Goal: Task Accomplishment & Management: Complete application form

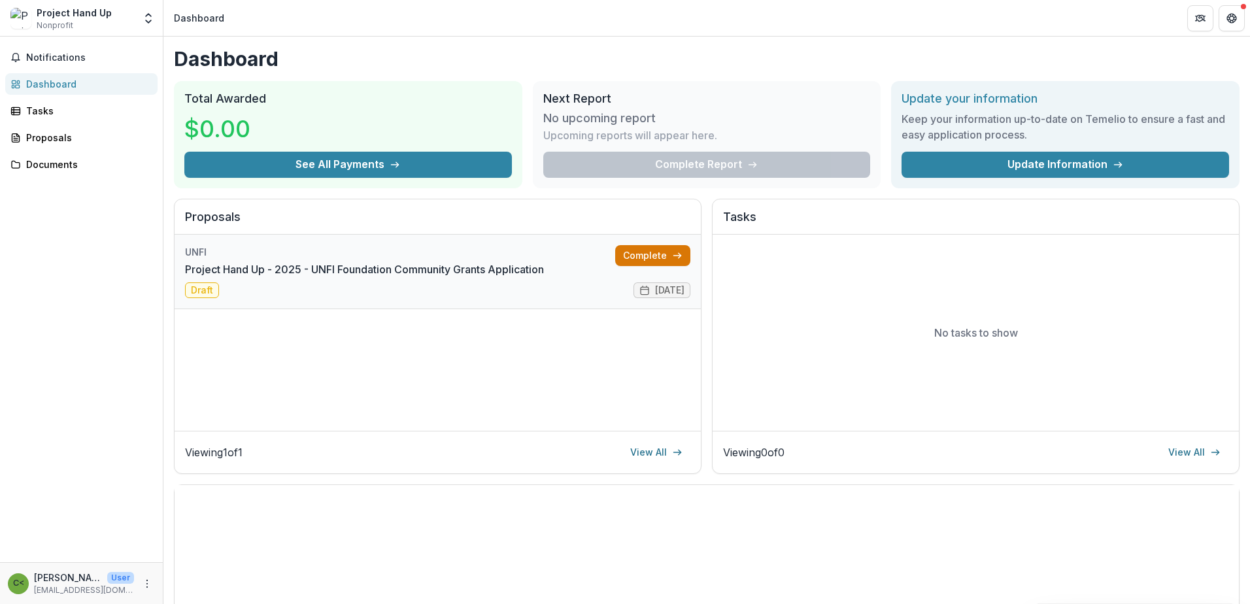
click at [658, 257] on link "Complete" at bounding box center [652, 255] width 75 height 21
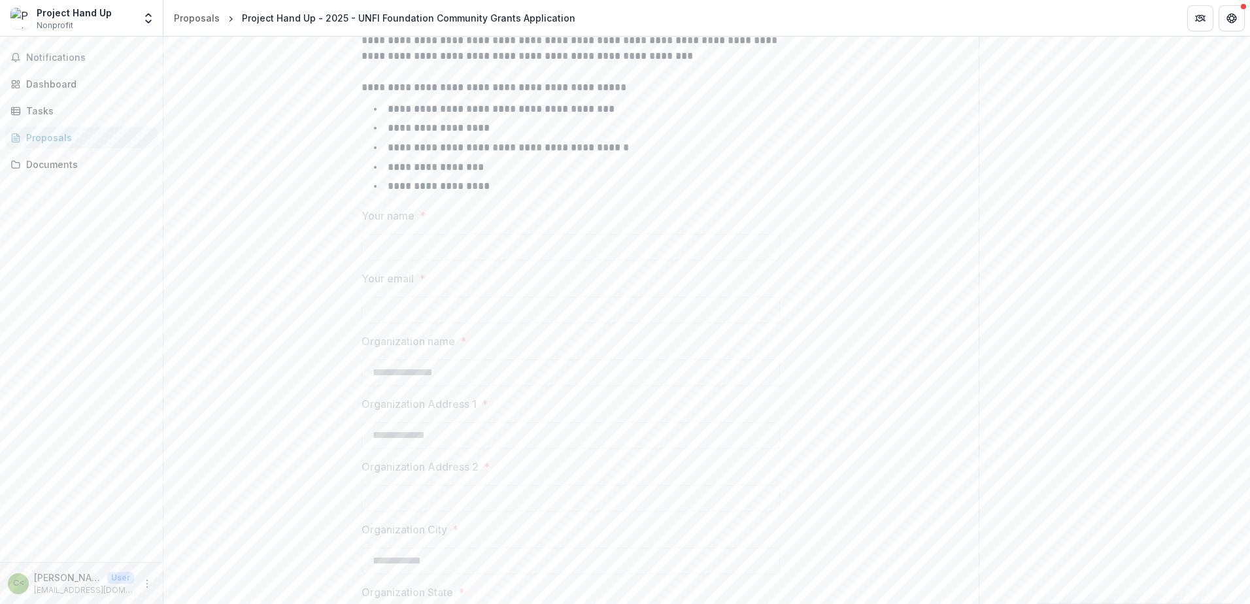
scroll to position [65, 0]
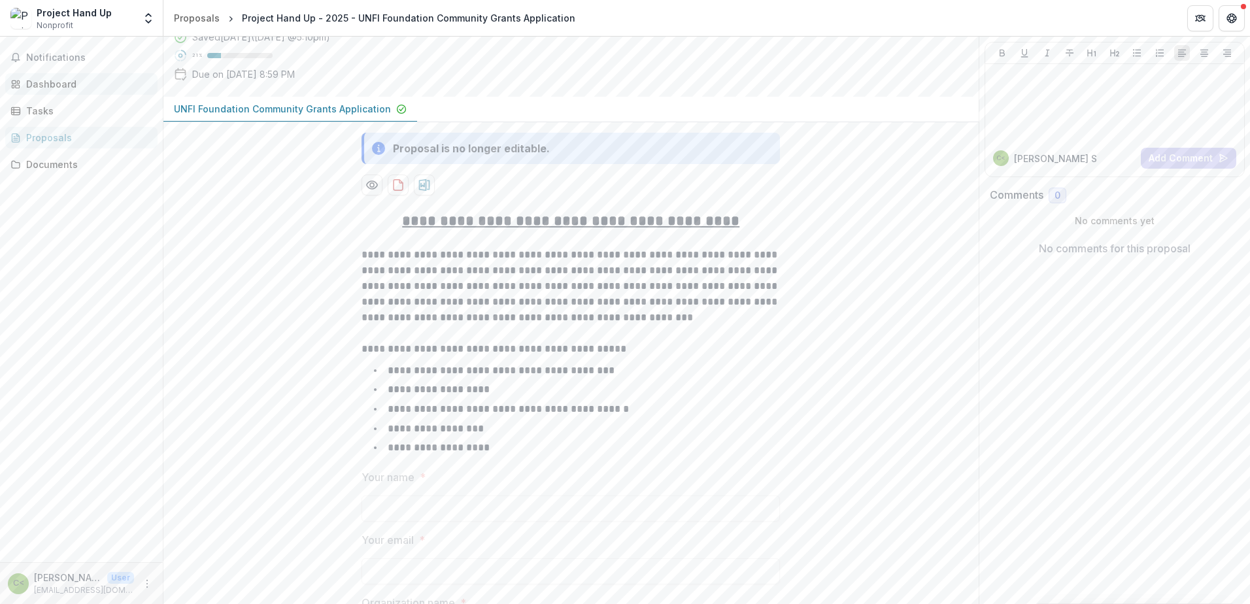
click at [65, 90] on div "Dashboard" at bounding box center [86, 84] width 121 height 14
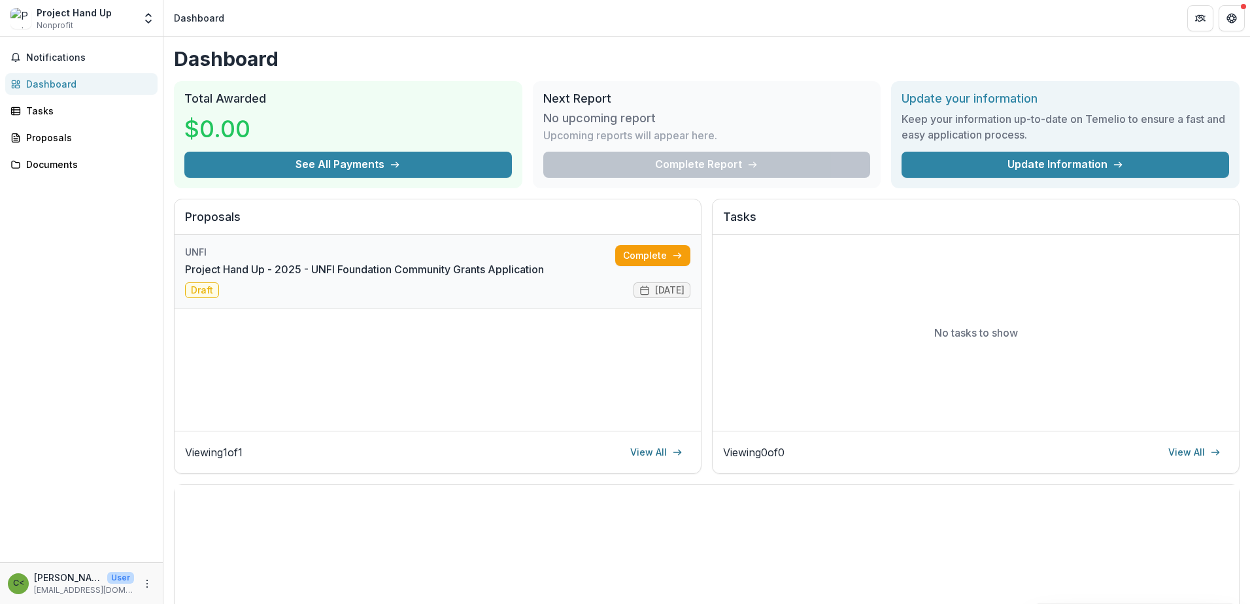
click at [199, 277] on link "Project Hand Up - 2025 - UNFI Foundation Community Grants Application" at bounding box center [364, 270] width 359 height 16
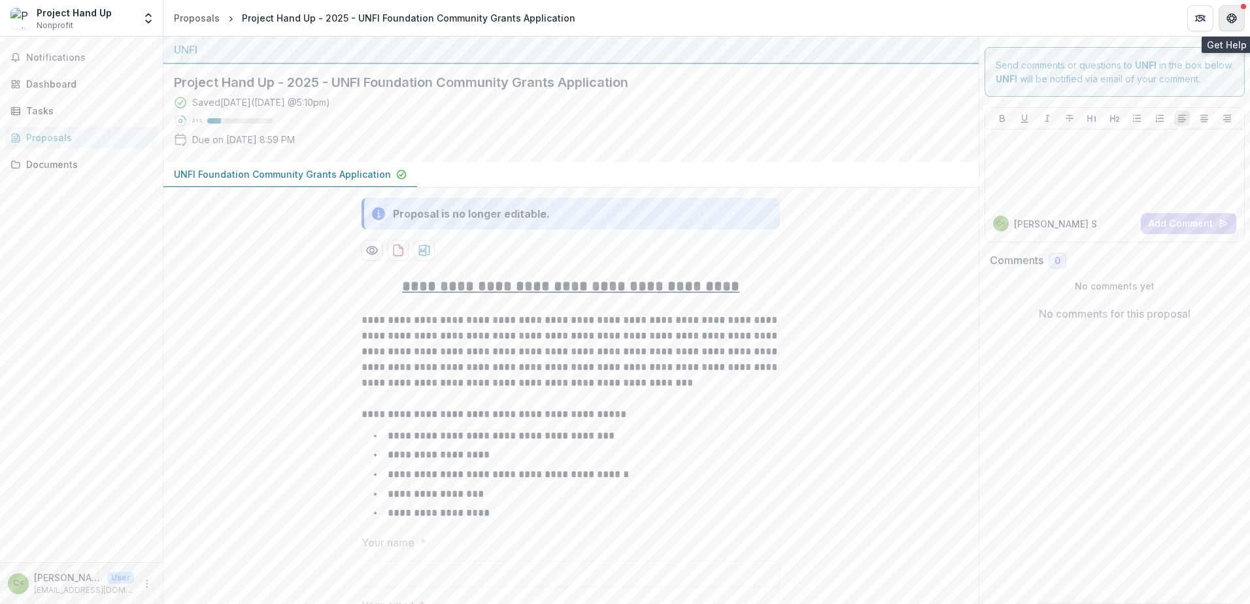
click at [1223, 18] on button "Get Help" at bounding box center [1232, 18] width 26 height 26
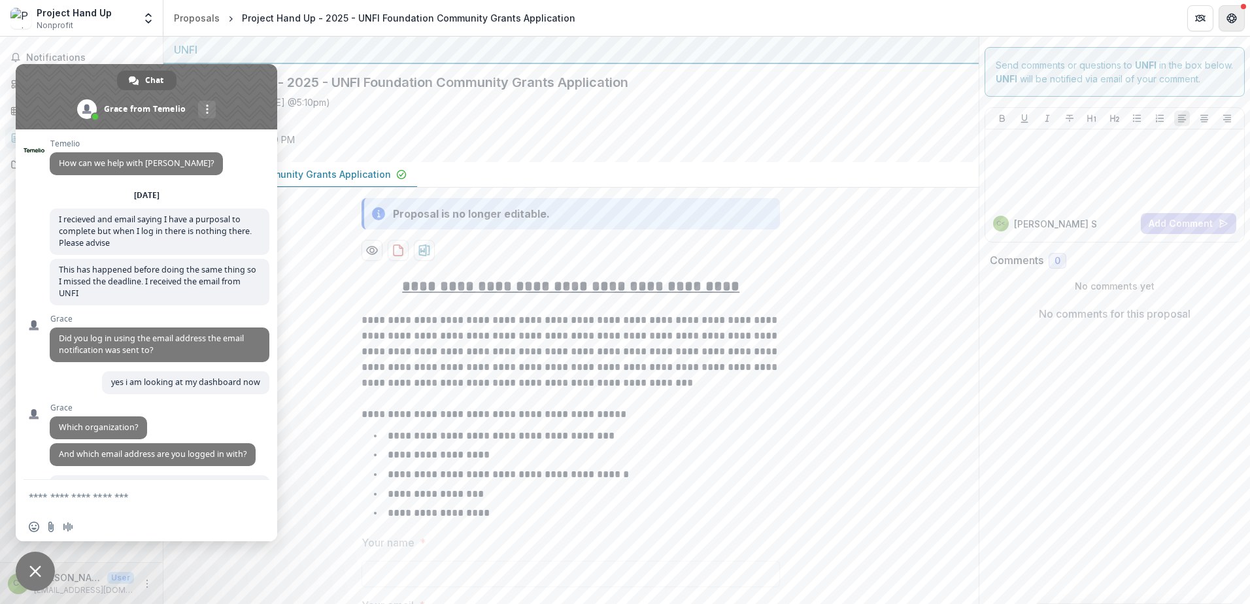
scroll to position [458, 0]
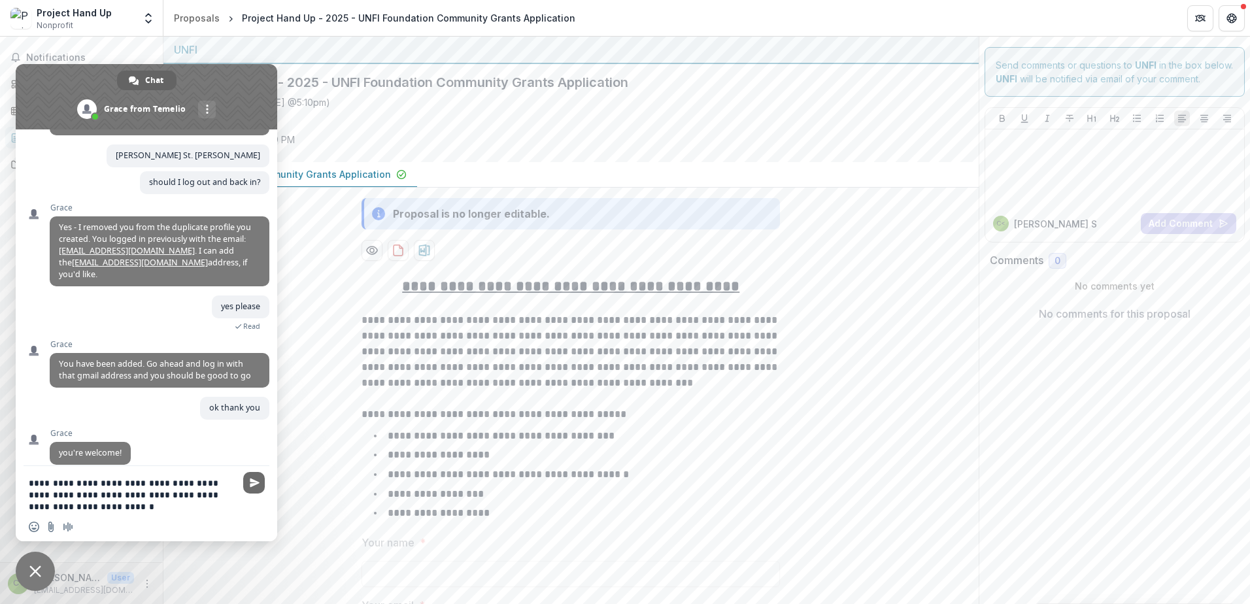
type textarea "**********"
click at [253, 484] on span "Send" at bounding box center [255, 483] width 10 height 10
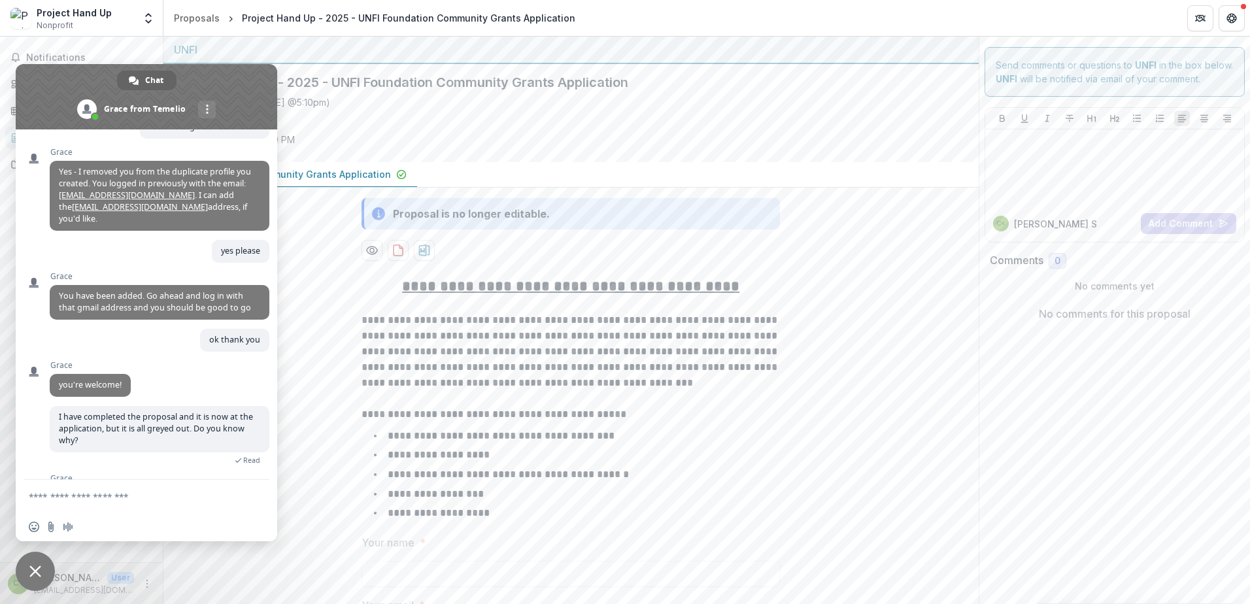
scroll to position [583, 0]
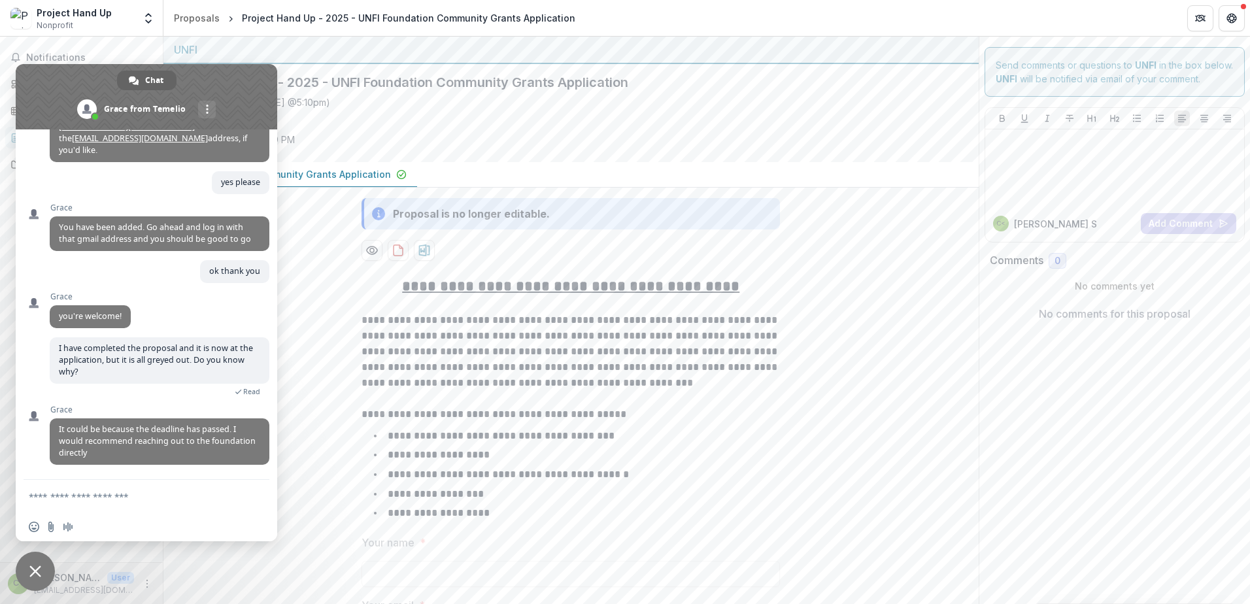
click at [44, 499] on textarea "Compose your message..." at bounding box center [132, 497] width 207 height 12
type textarea "**********"
click at [262, 496] on span "Send" at bounding box center [254, 497] width 22 height 22
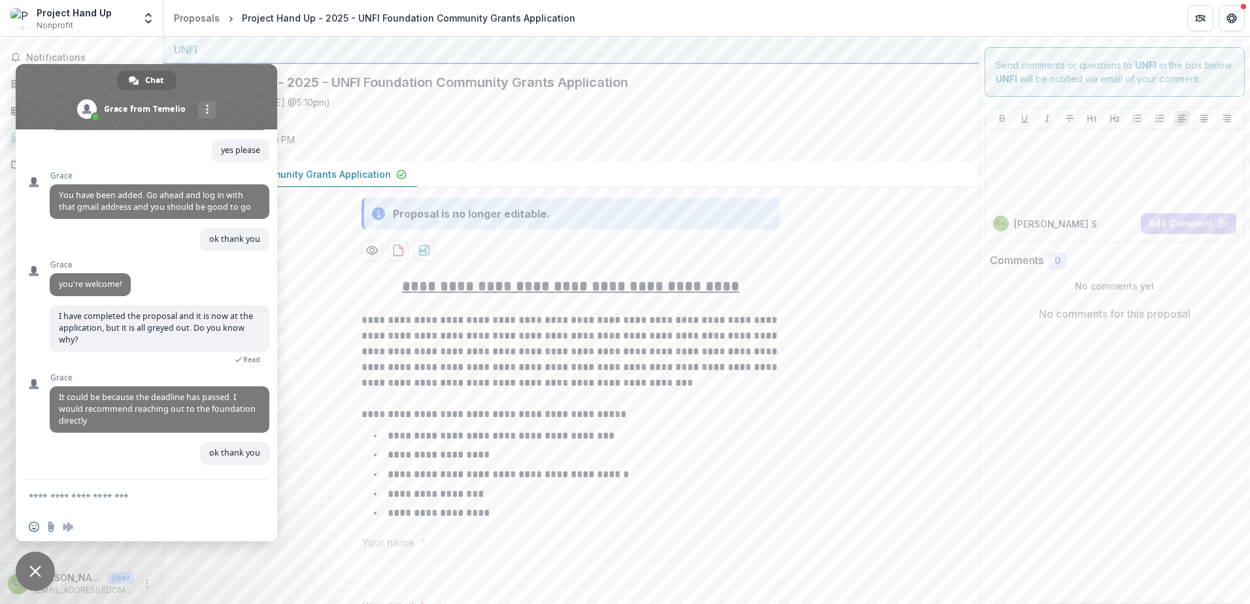
scroll to position [615, 0]
click at [1006, 141] on p at bounding box center [1114, 142] width 249 height 14
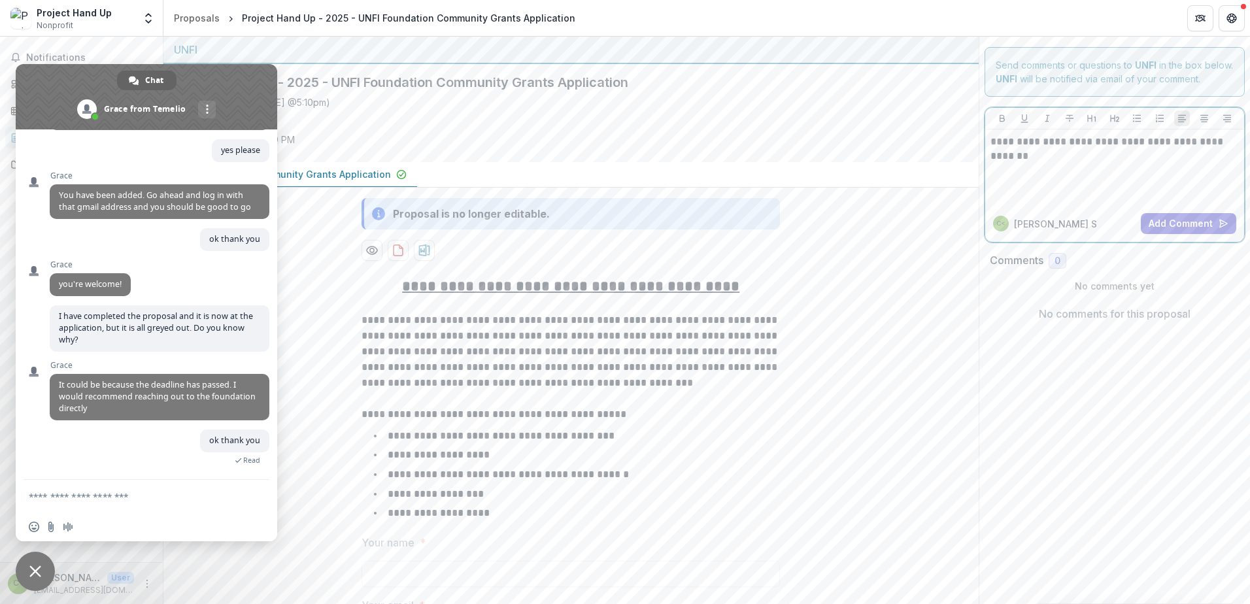
click at [1008, 160] on p "**********" at bounding box center [1114, 149] width 248 height 29
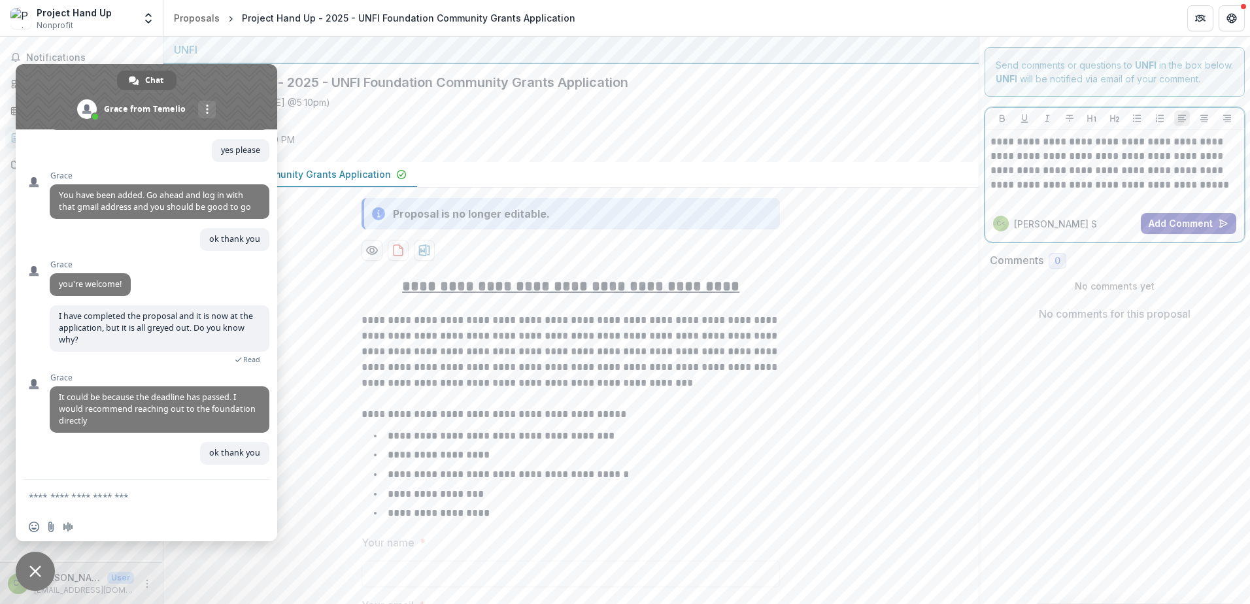
click at [1156, 218] on button "Add Comment" at bounding box center [1188, 223] width 95 height 21
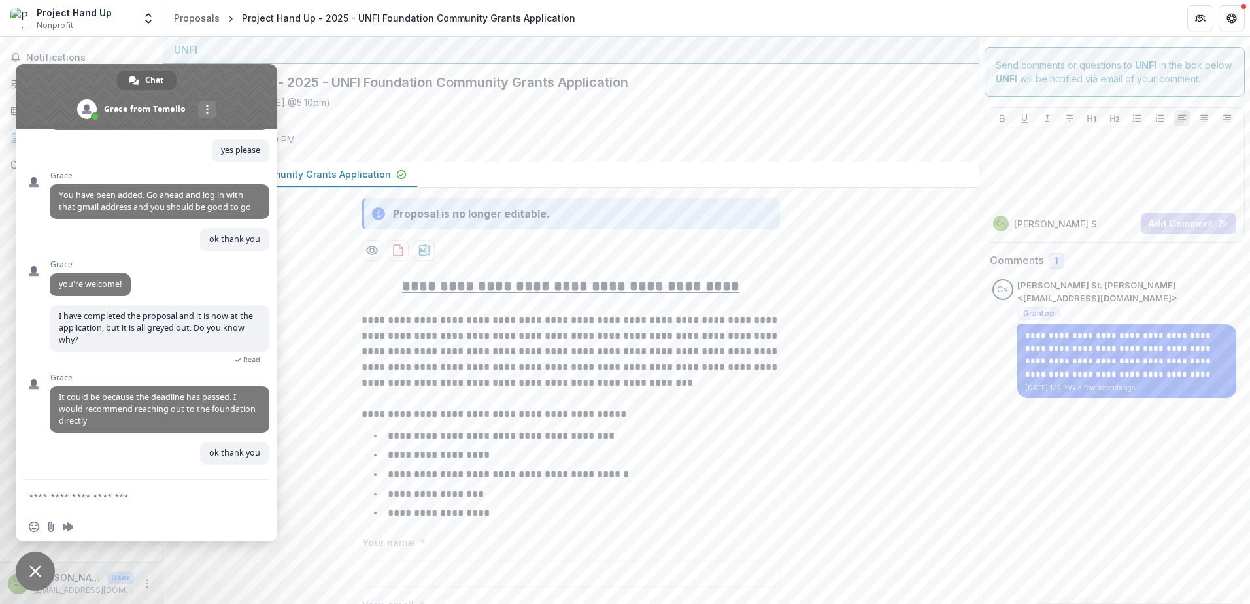
click at [39, 572] on span "Close chat" at bounding box center [35, 572] width 12 height 12
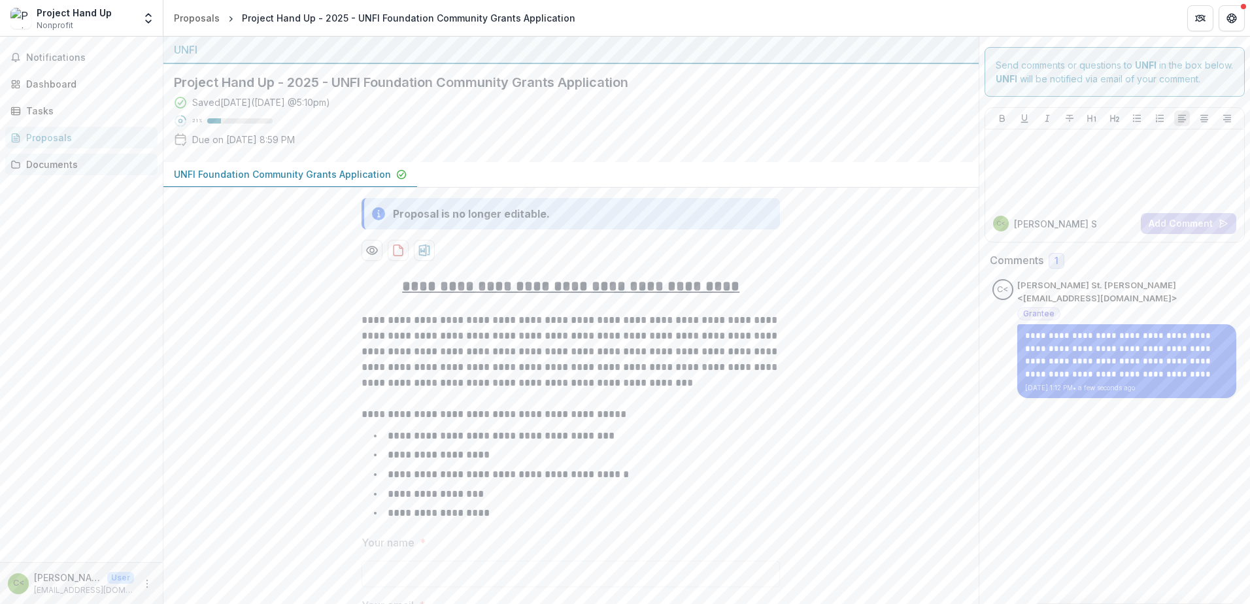
click at [75, 166] on div "Documents" at bounding box center [86, 165] width 121 height 14
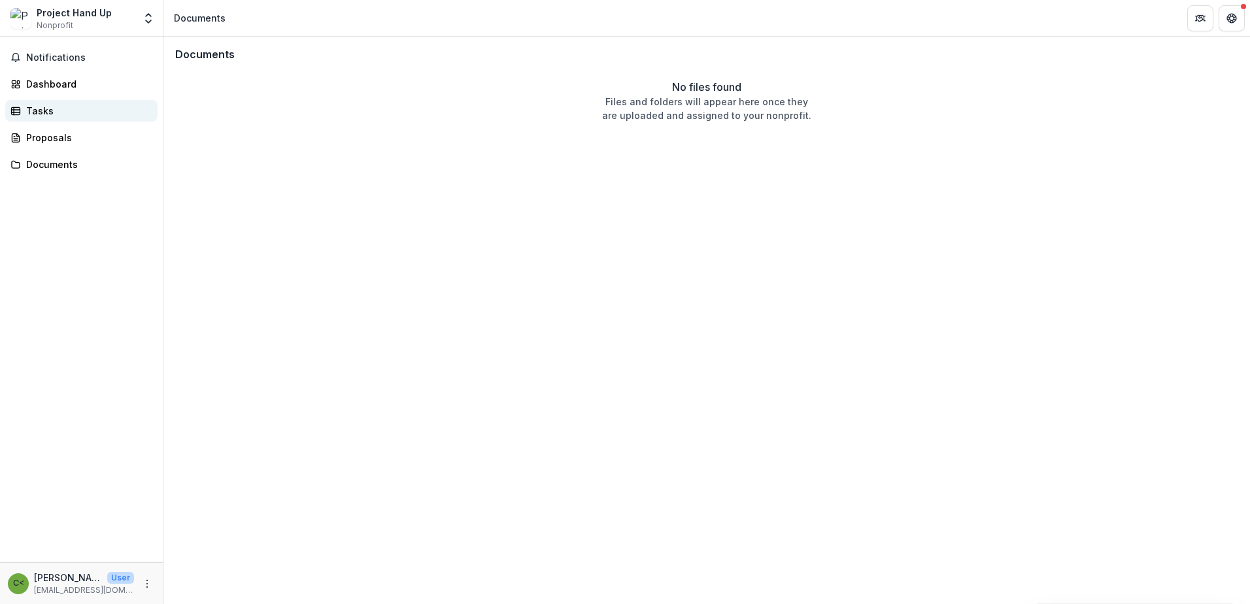
click at [88, 116] on div "Tasks" at bounding box center [86, 111] width 121 height 14
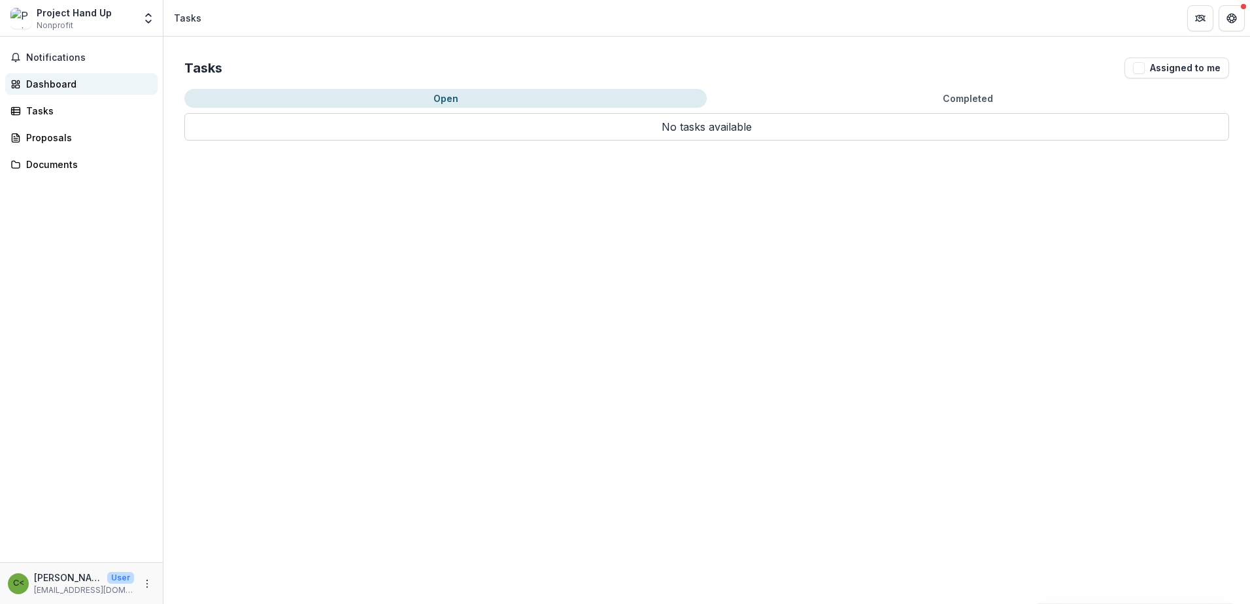
click at [77, 85] on div "Dashboard" at bounding box center [86, 84] width 121 height 14
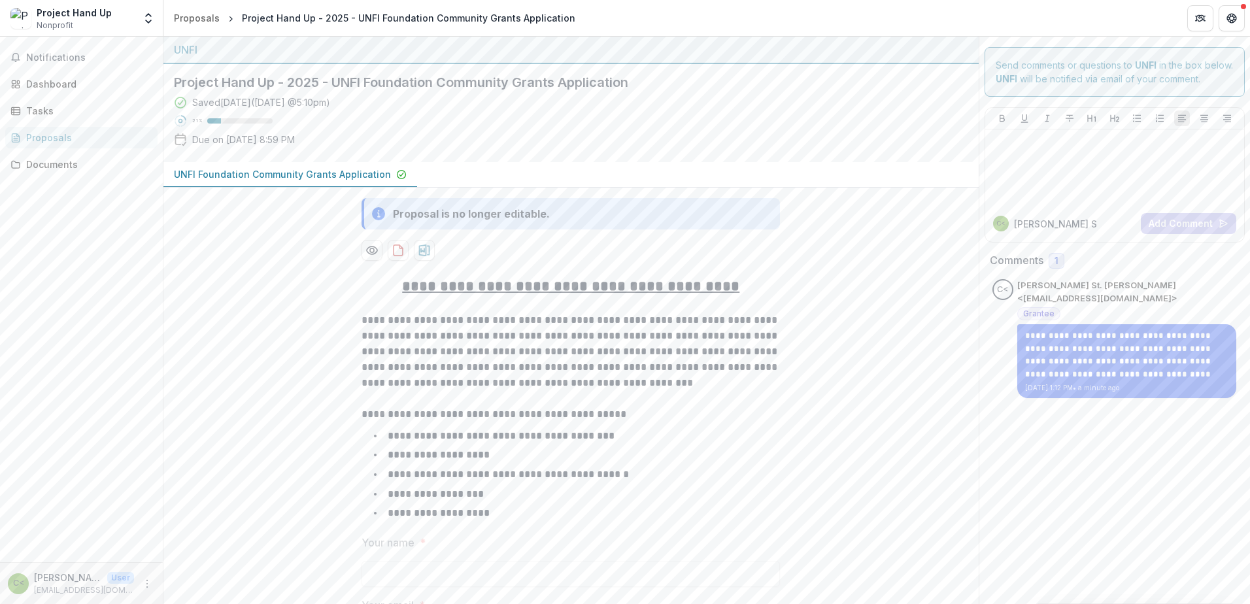
click at [111, 143] on div "Proposals" at bounding box center [86, 138] width 121 height 14
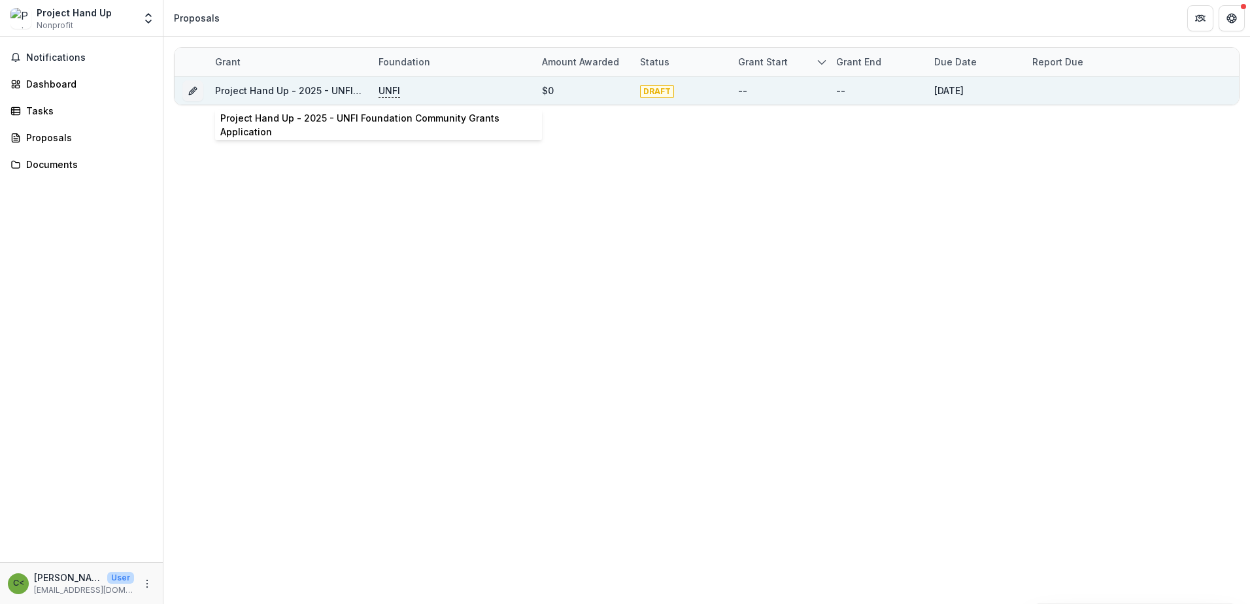
click at [299, 96] on div "Project Hand Up - 2025 - UNFI Foundation Community Grants Application" at bounding box center [289, 91] width 148 height 14
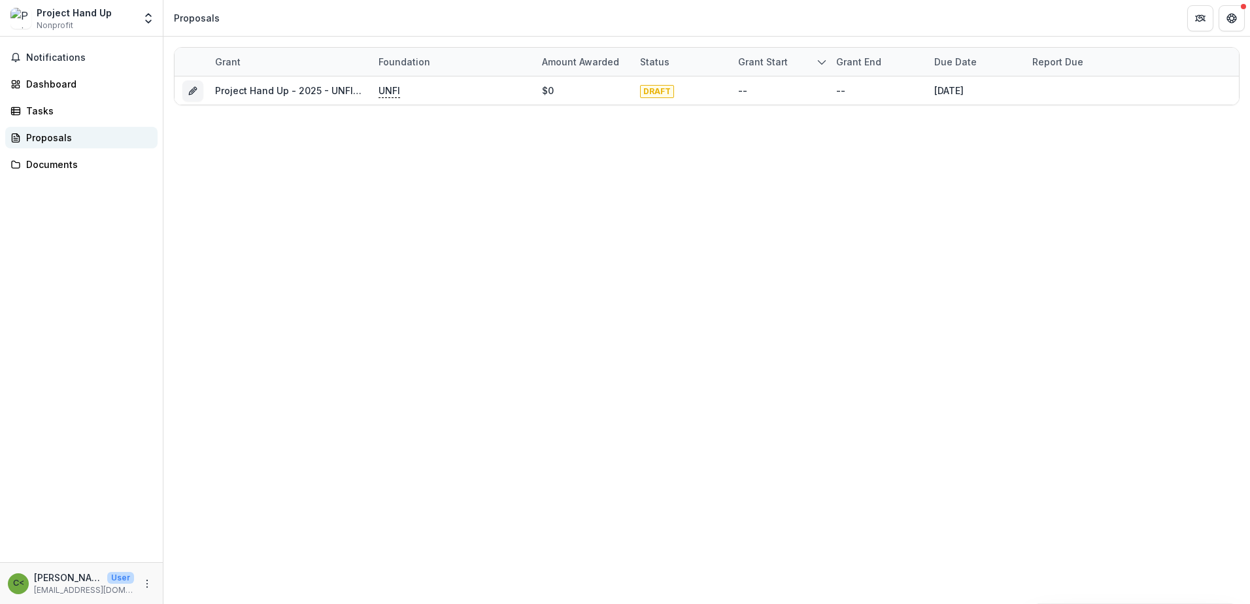
click at [57, 129] on link "Proposals" at bounding box center [81, 138] width 152 height 22
click at [63, 87] on div "Dashboard" at bounding box center [86, 84] width 121 height 14
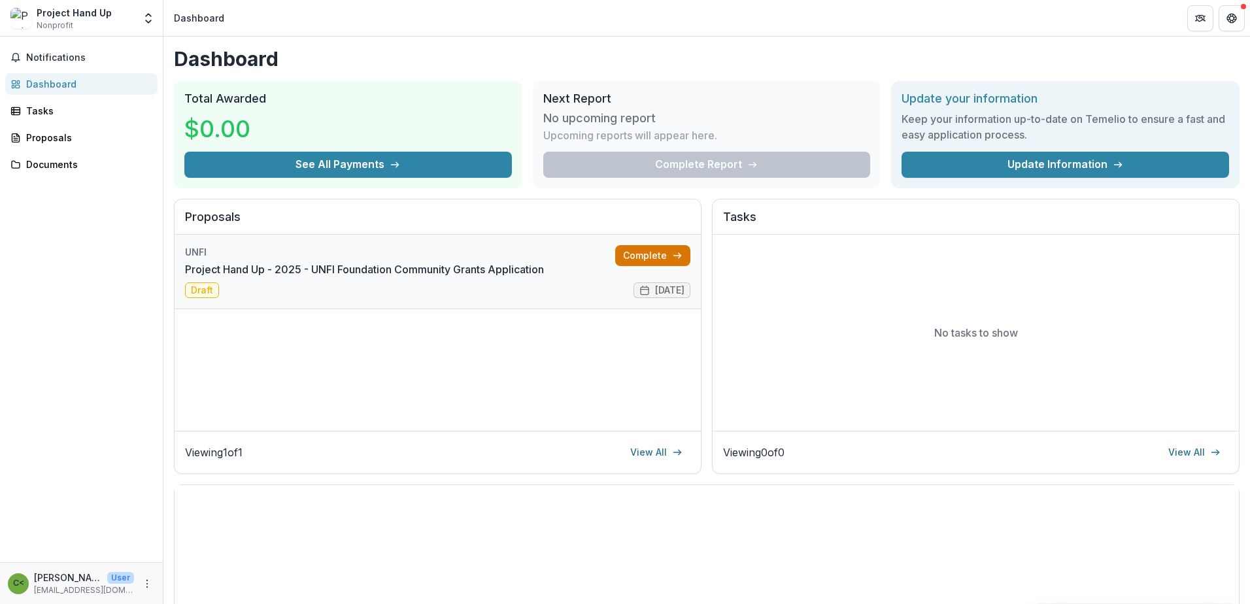
click at [654, 256] on link "Complete" at bounding box center [652, 255] width 75 height 21
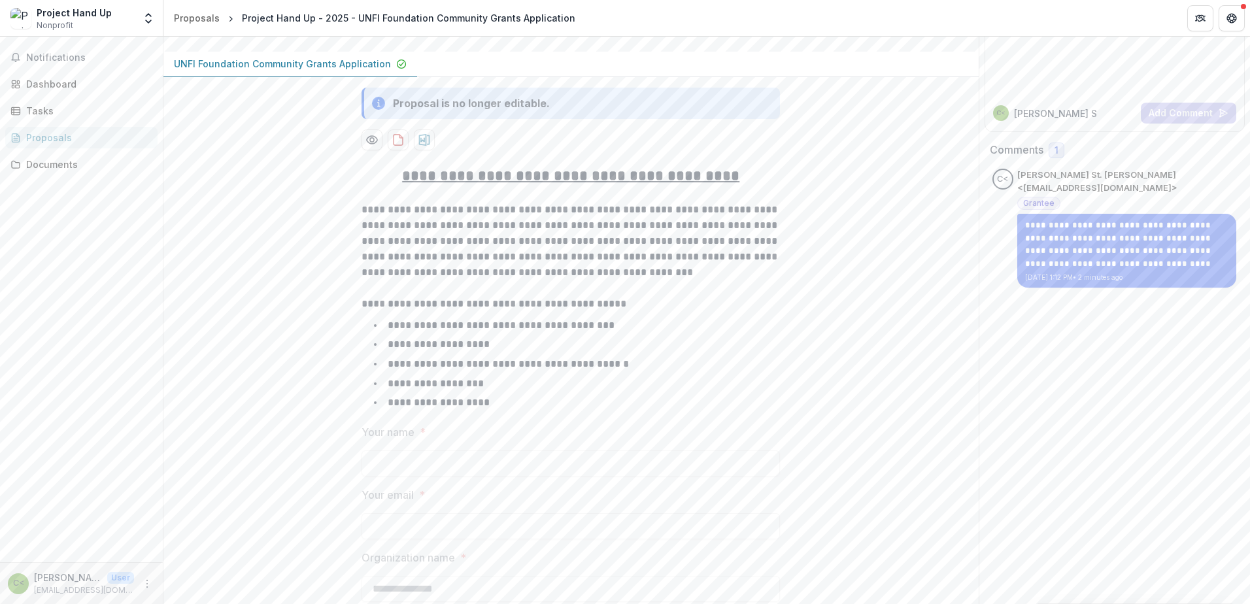
scroll to position [131, 0]
